Goal: Task Accomplishment & Management: Use online tool/utility

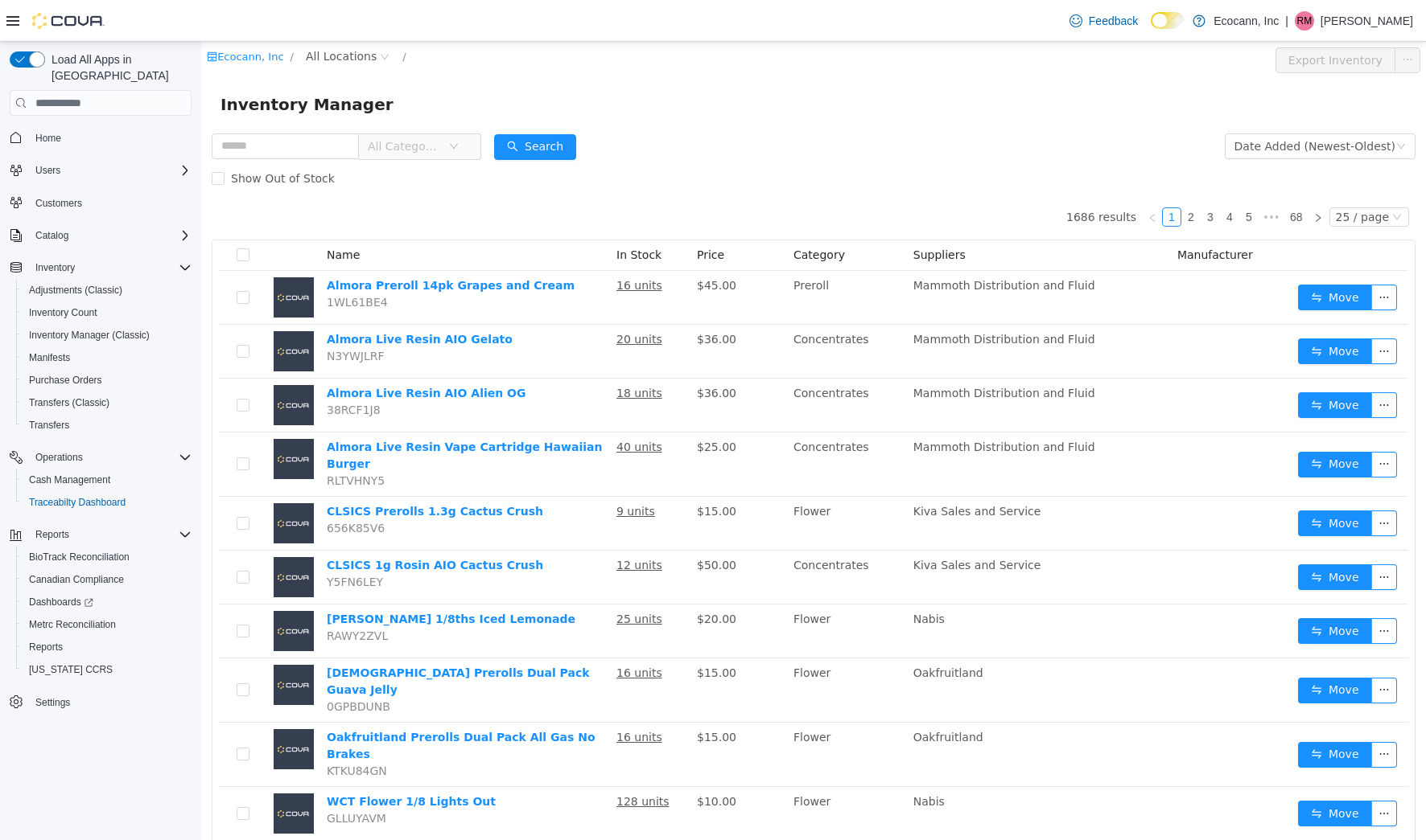
scroll to position [95, 0]
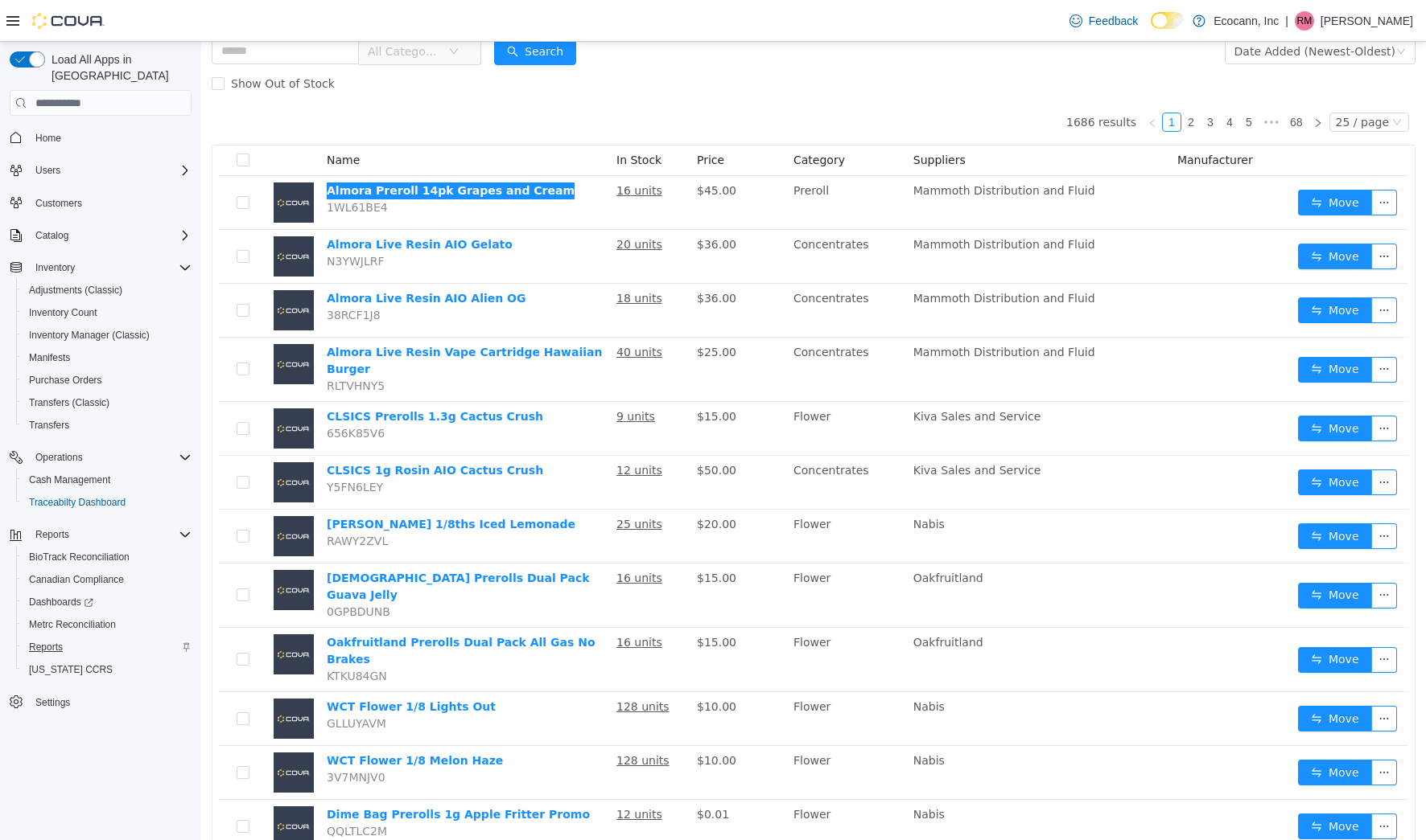
click at [45, 641] on span "Reports" at bounding box center [45, 647] width 34 height 13
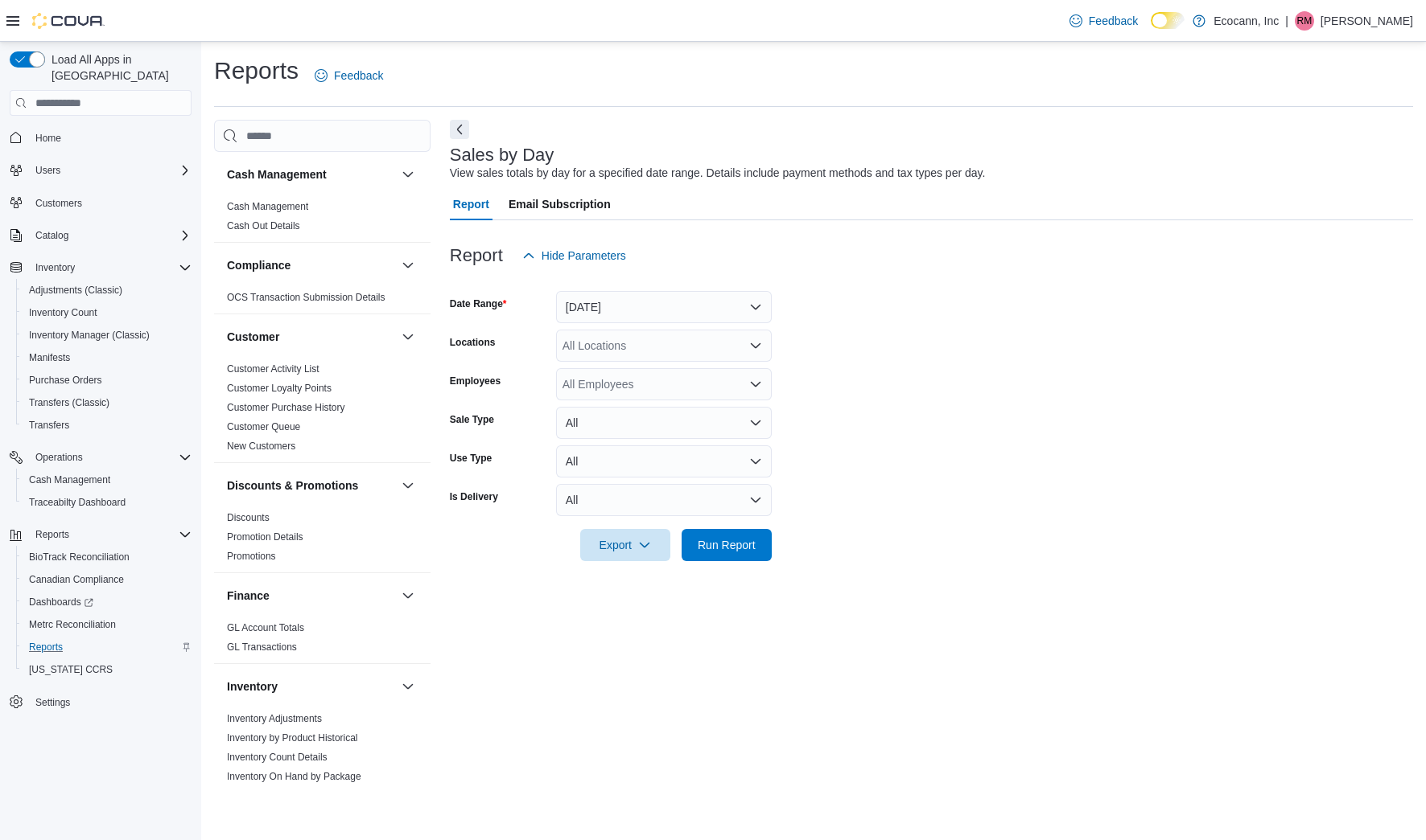
click at [656, 332] on div "All Locations" at bounding box center [663, 345] width 216 height 32
click at [661, 303] on button "Yesterday" at bounding box center [663, 306] width 216 height 32
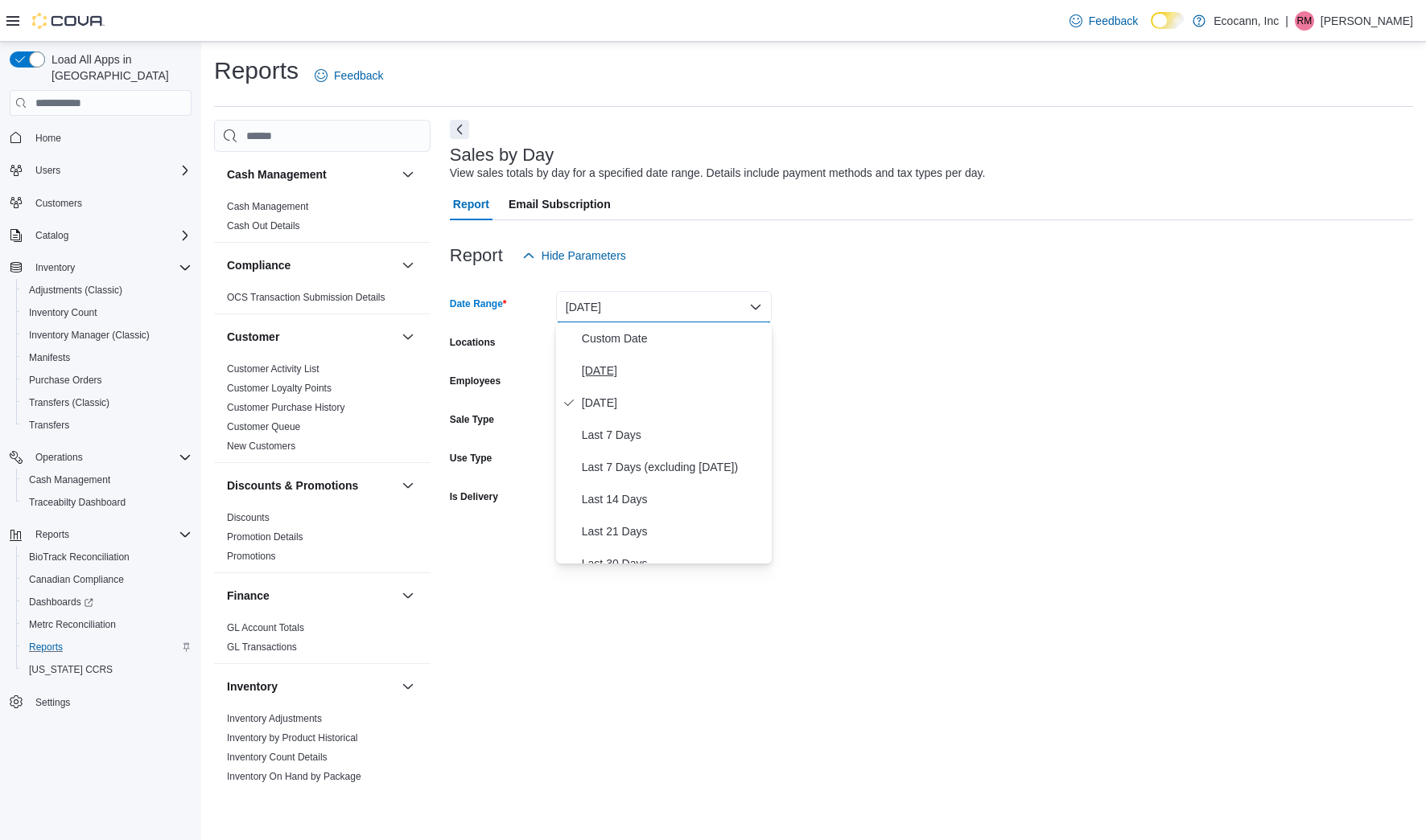
click at [603, 377] on span "Today" at bounding box center [674, 370] width 184 height 19
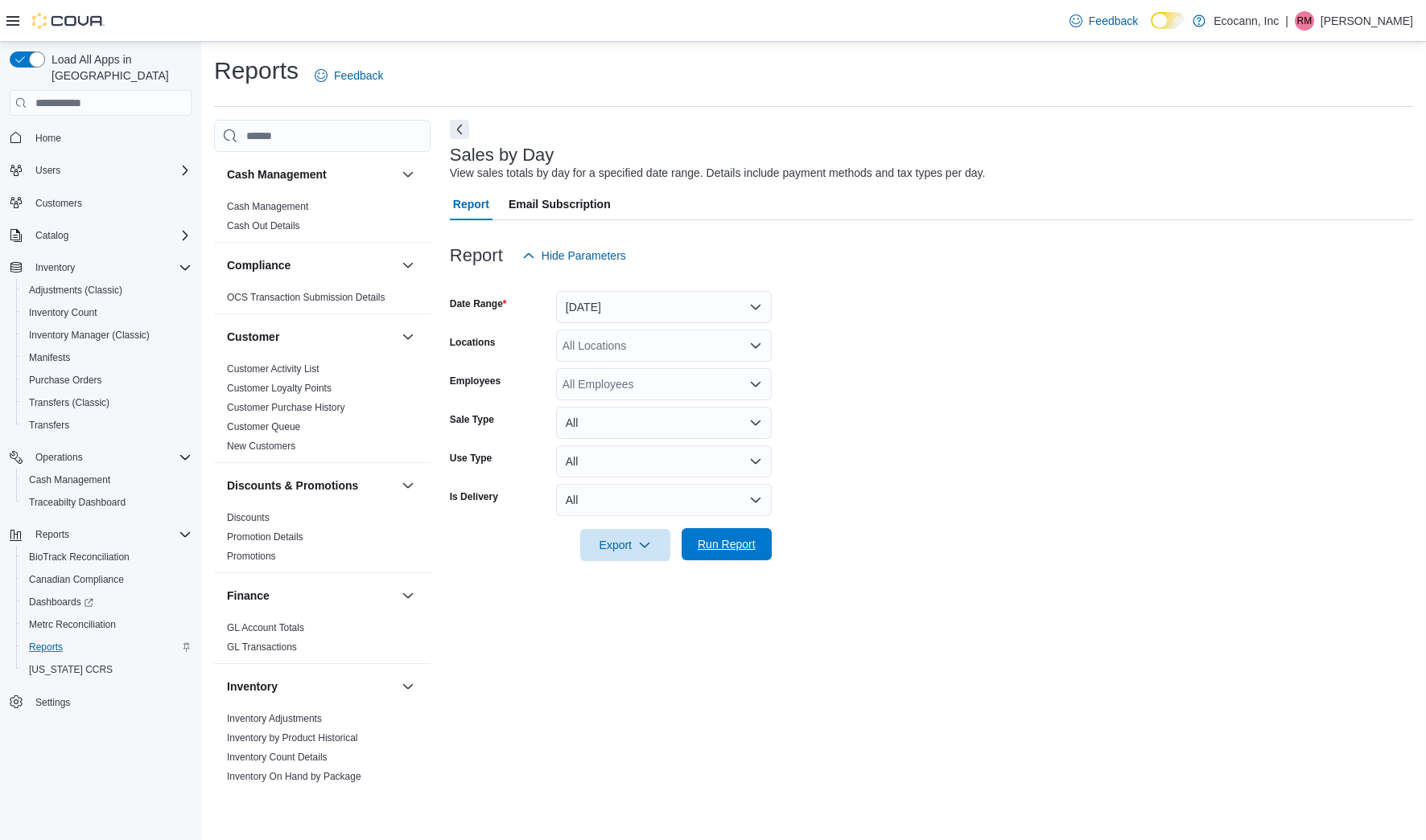
click at [732, 548] on span "Run Report" at bounding box center [727, 545] width 58 height 16
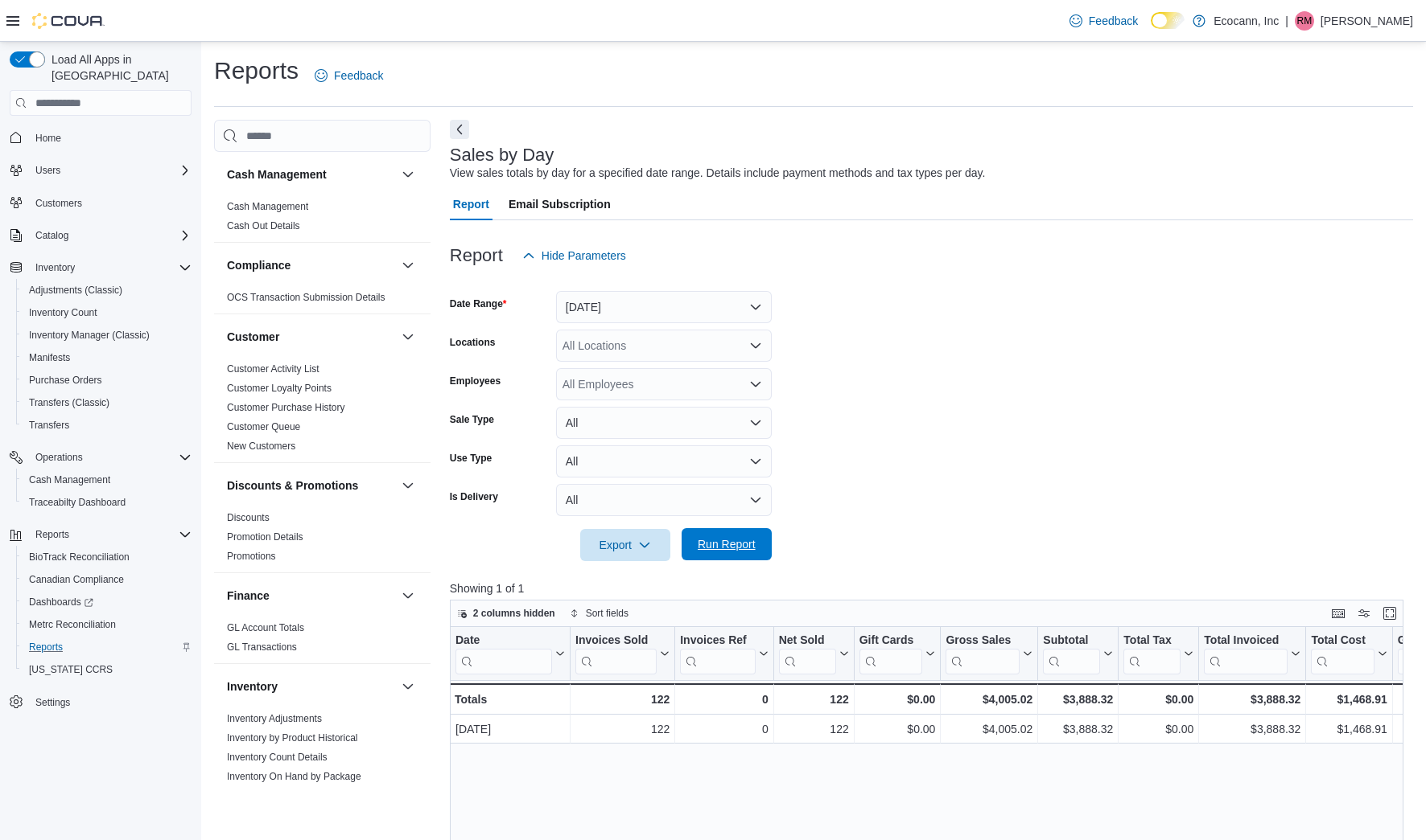
click at [732, 548] on span "Run Report" at bounding box center [727, 545] width 58 height 16
